Goal: Information Seeking & Learning: Learn about a topic

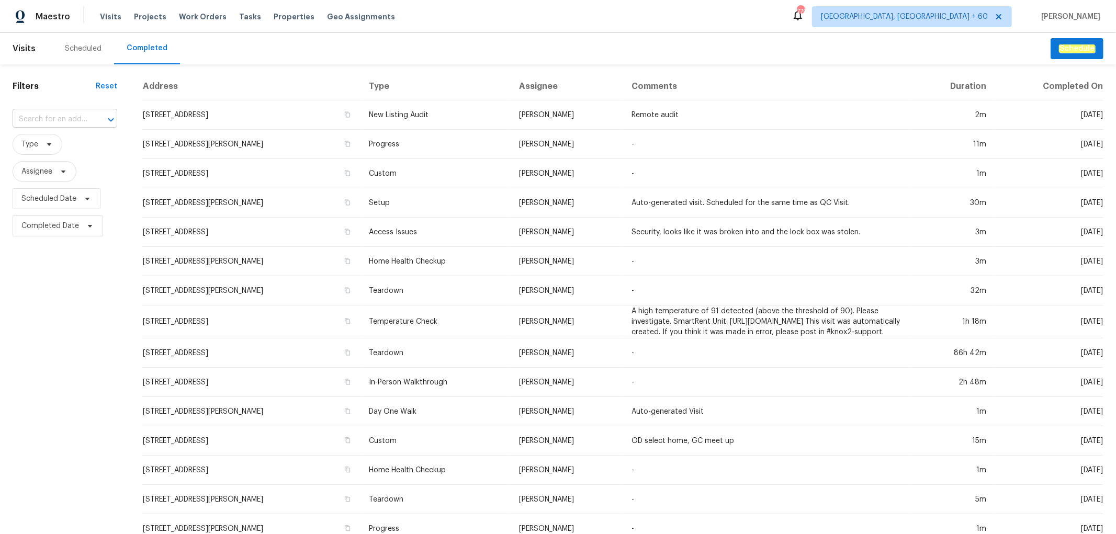
click at [61, 119] on input "text" at bounding box center [50, 119] width 75 height 16
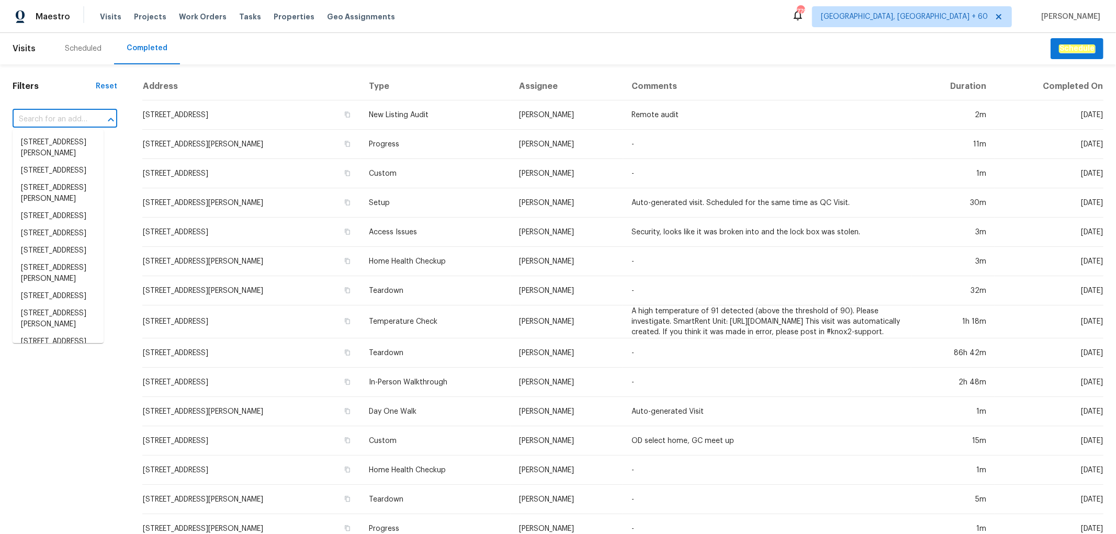
paste input "[STREET_ADDRESS]"
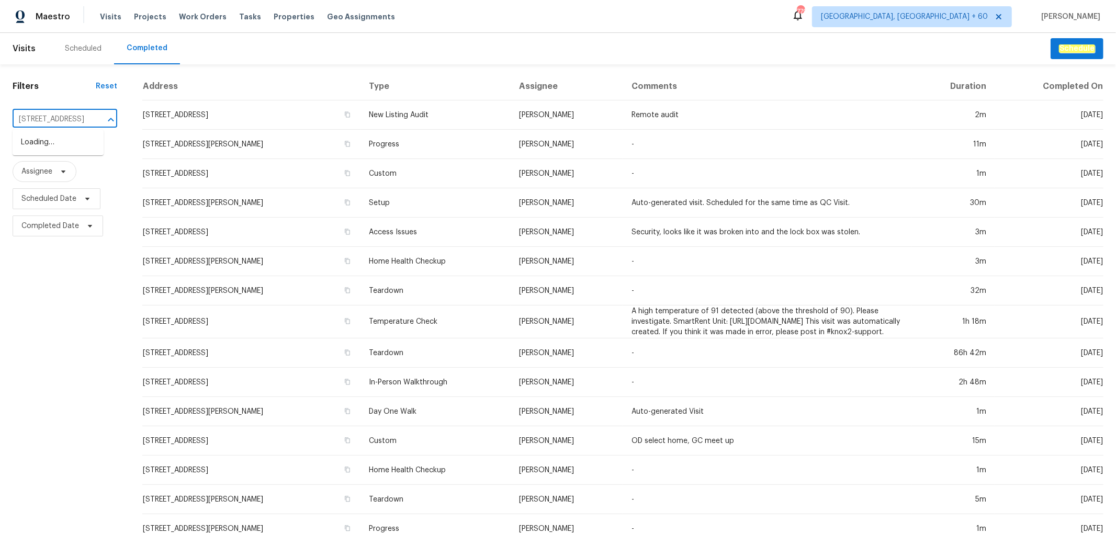
scroll to position [0, 96]
type input "[STREET_ADDRESS]"
click at [60, 151] on li "[STREET_ADDRESS]" at bounding box center [58, 142] width 91 height 17
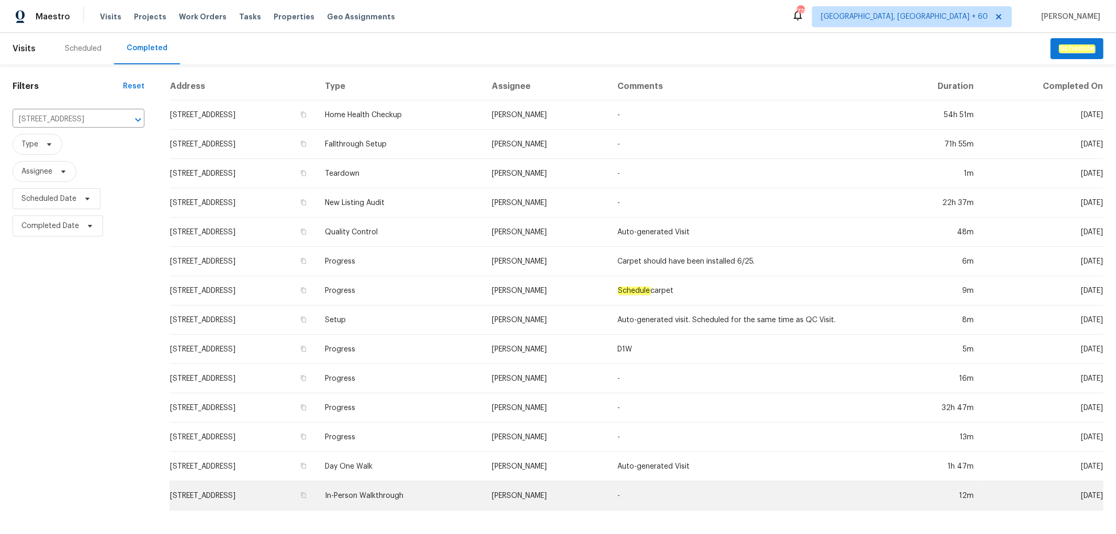
click at [479, 496] on td "In-Person Walkthrough" at bounding box center [400, 495] width 167 height 29
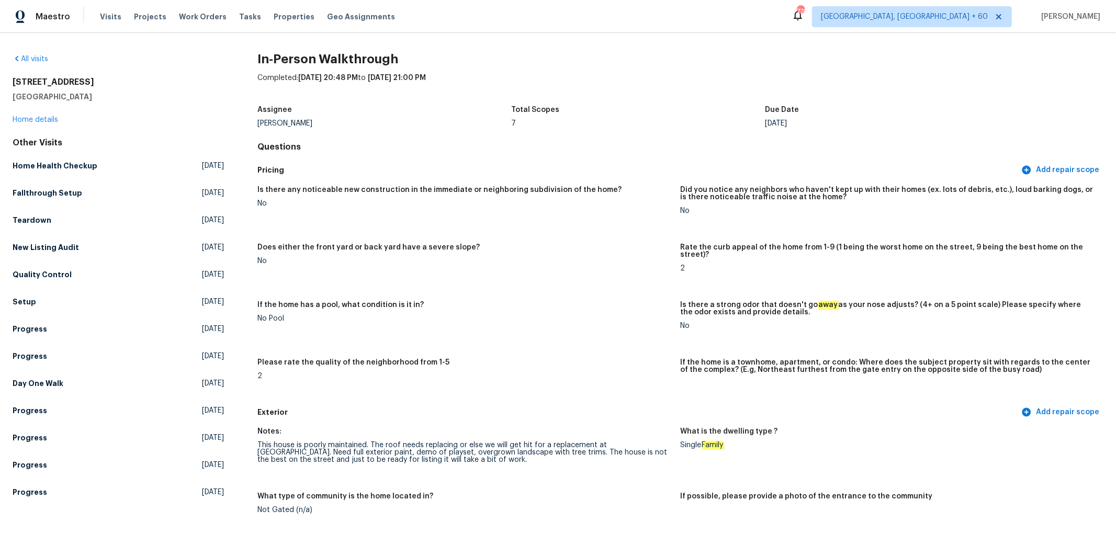
scroll to position [267, 0]
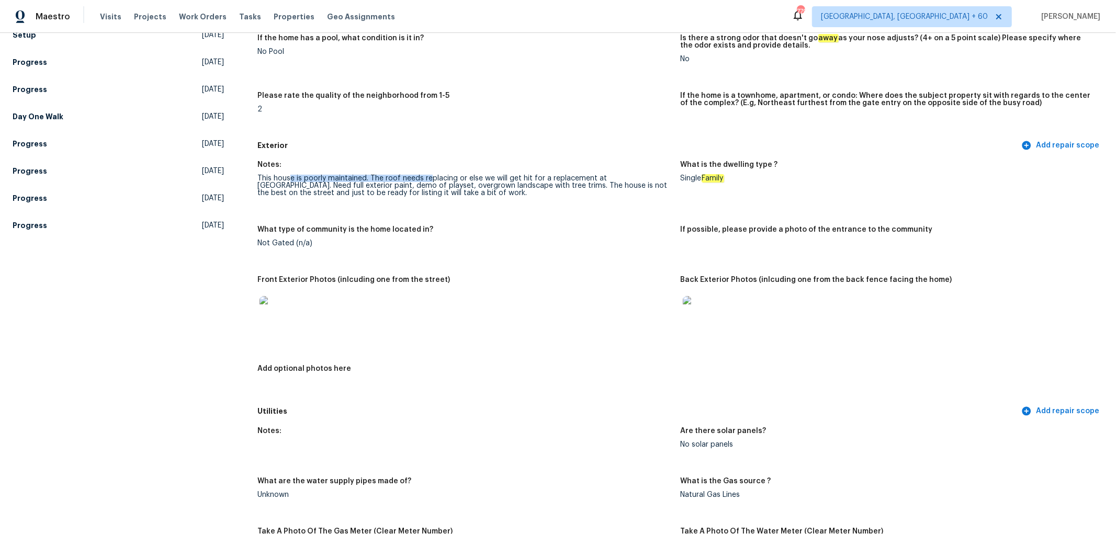
drag, startPoint x: 422, startPoint y: 178, endPoint x: 430, endPoint y: 178, distance: 7.8
click at [430, 178] on div "This house is poorly maintained. The roof needs replacing or else we will get h…" at bounding box center [464, 186] width 414 height 22
click at [490, 182] on div "This house is poorly maintained. The roof needs replacing or else we will get h…" at bounding box center [464, 186] width 414 height 22
drag, startPoint x: 318, startPoint y: 187, endPoint x: 427, endPoint y: 189, distance: 109.9
click at [422, 187] on div "This house is poorly maintained. The roof needs replacing or else we will get h…" at bounding box center [464, 186] width 414 height 22
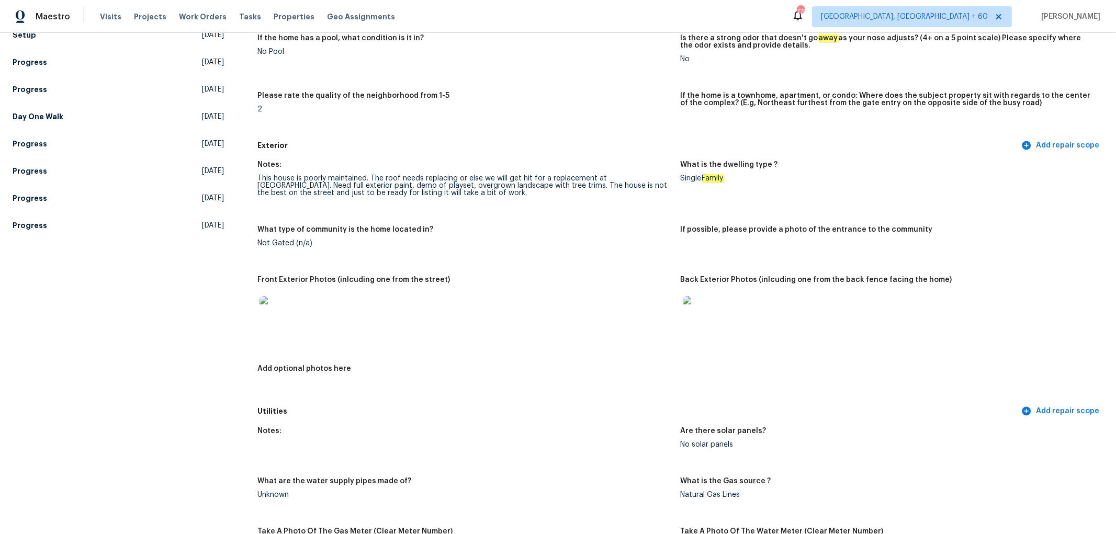
click at [478, 212] on figure "Notes: This house is poorly maintained. The roof needs replacing or else we wil…" at bounding box center [468, 187] width 423 height 52
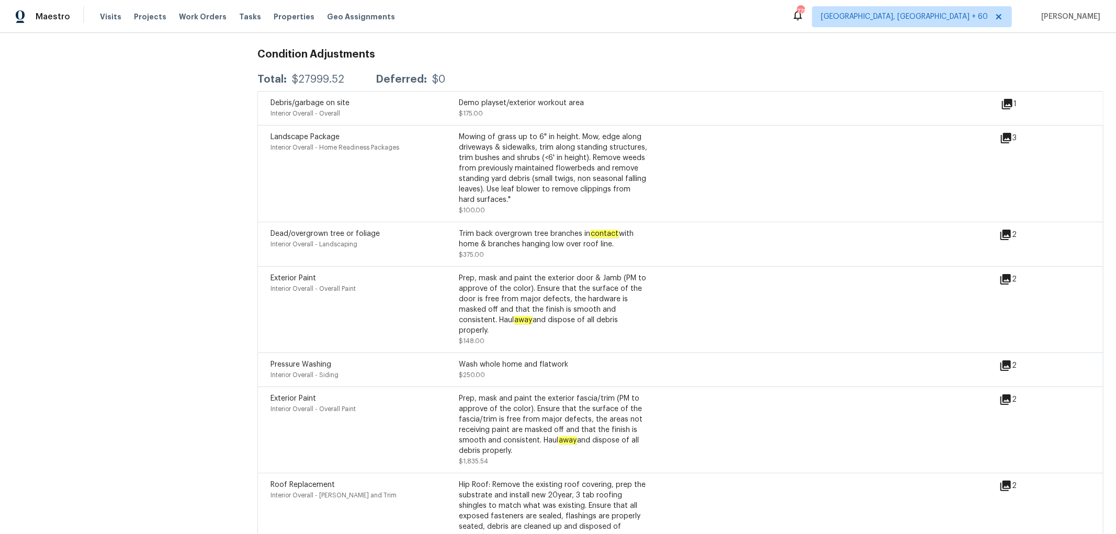
scroll to position [132, 0]
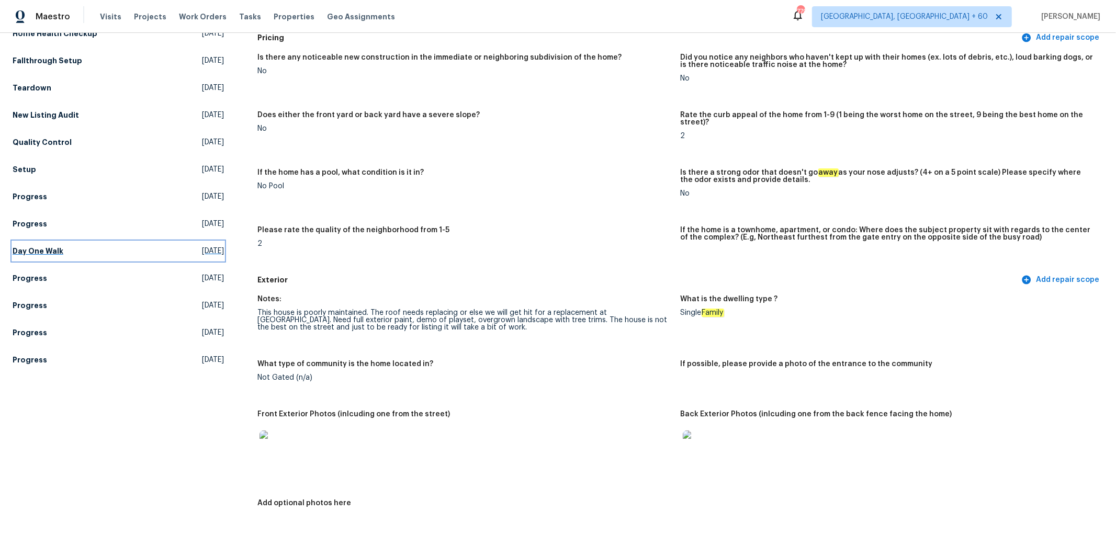
click at [48, 253] on h5 "Day One Walk" at bounding box center [38, 251] width 51 height 10
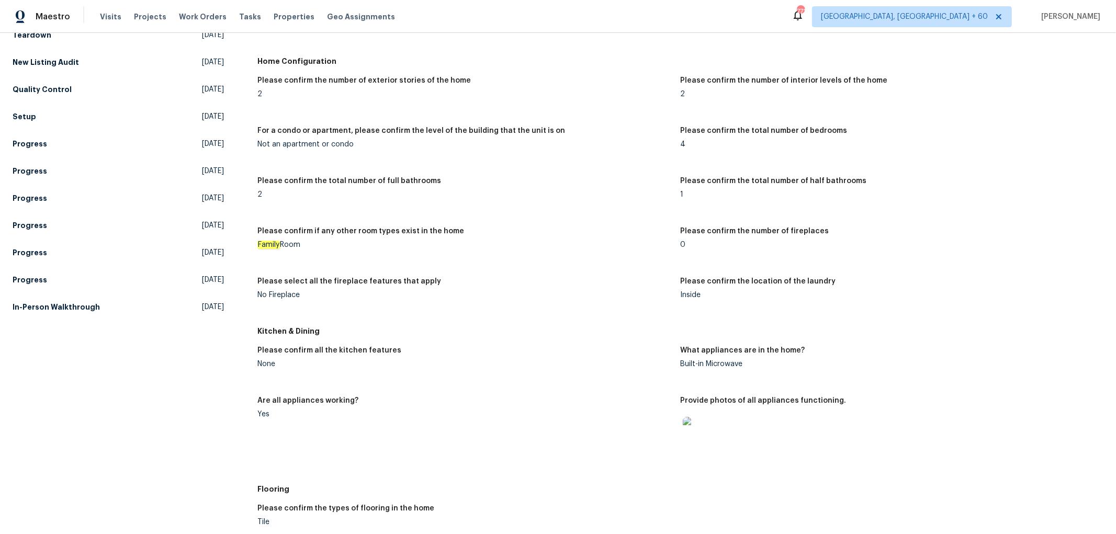
scroll to position [872, 0]
